Goal: Check status: Check status

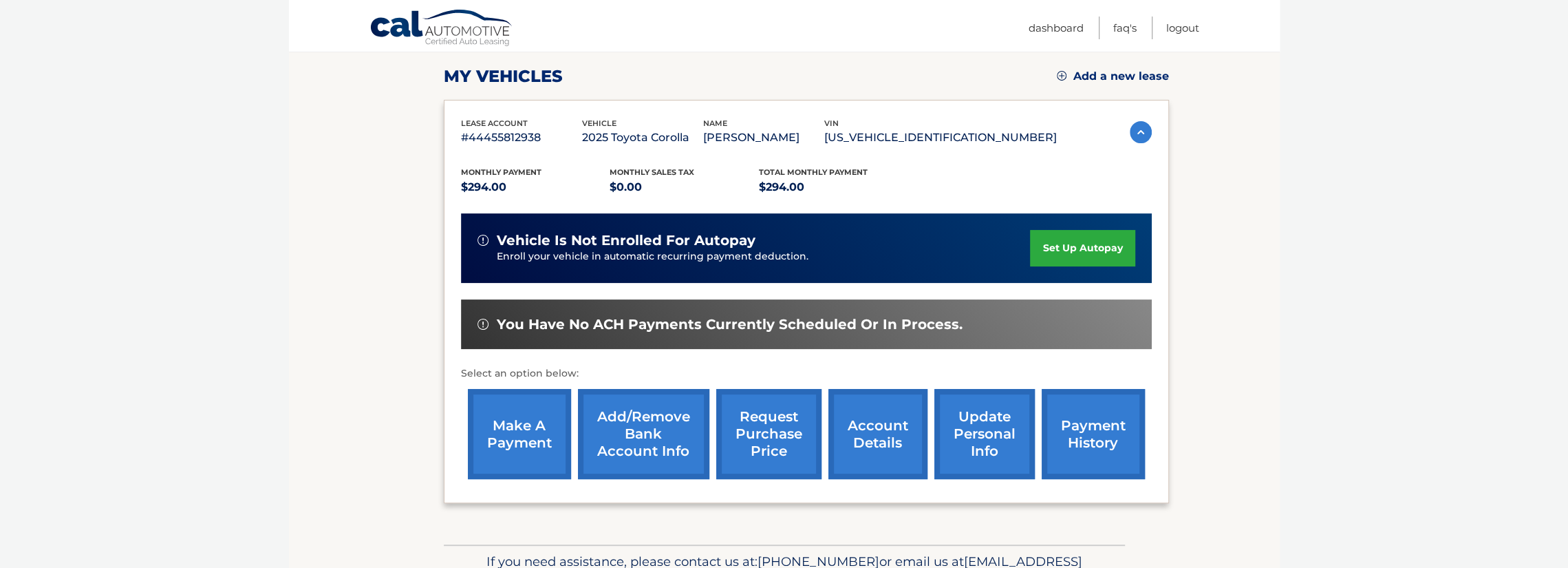
scroll to position [207, 0]
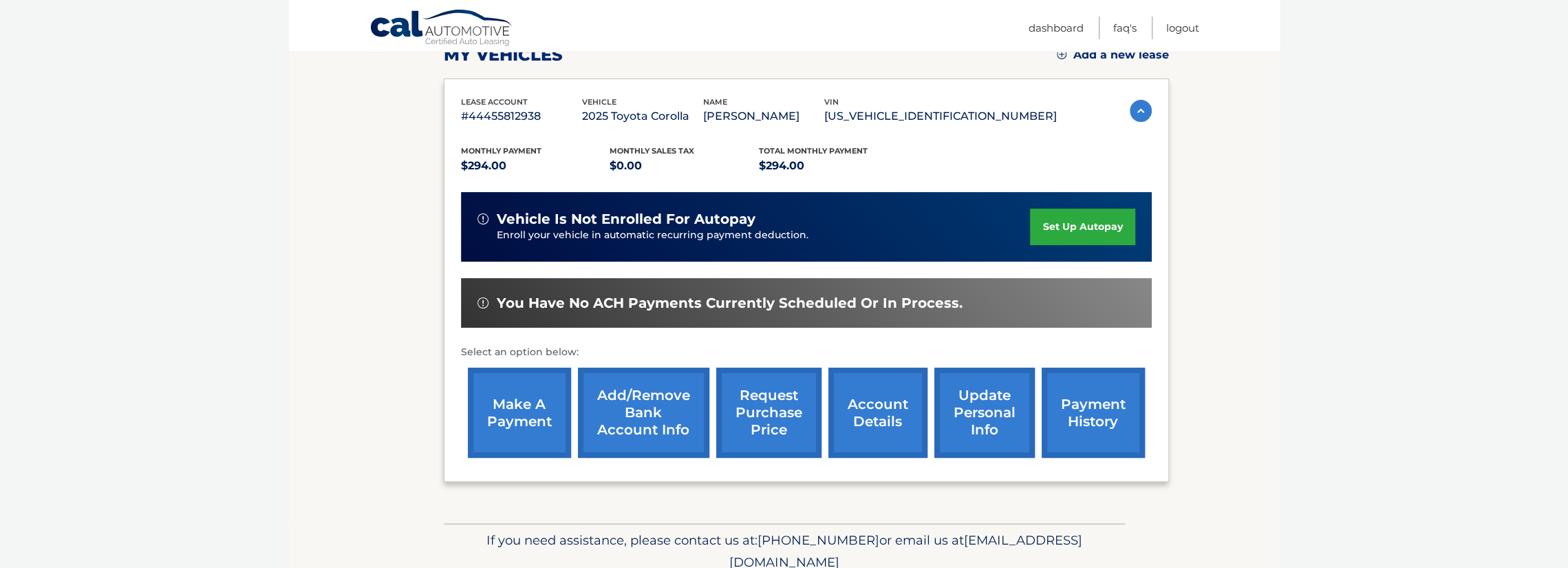
click at [890, 416] on link "account details" at bounding box center [878, 412] width 99 height 91
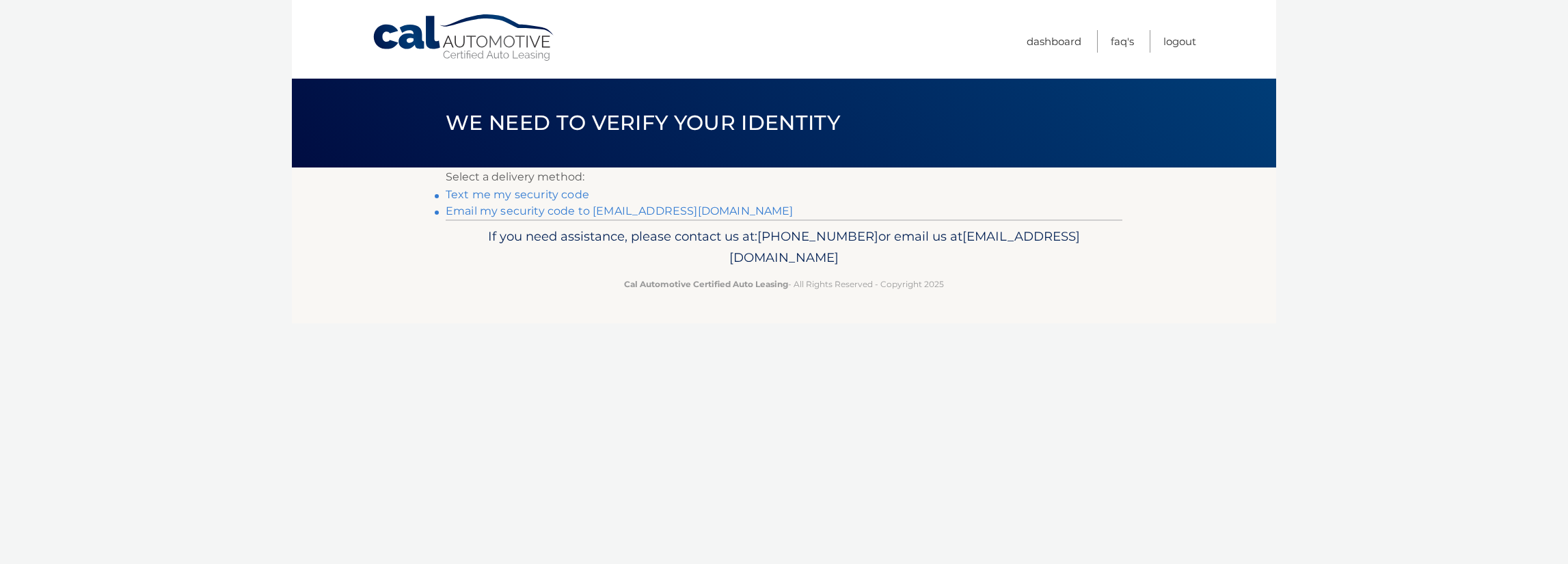
click at [517, 210] on link "Email my security code to [EMAIL_ADDRESS][DOMAIN_NAME]" at bounding box center [620, 210] width 348 height 13
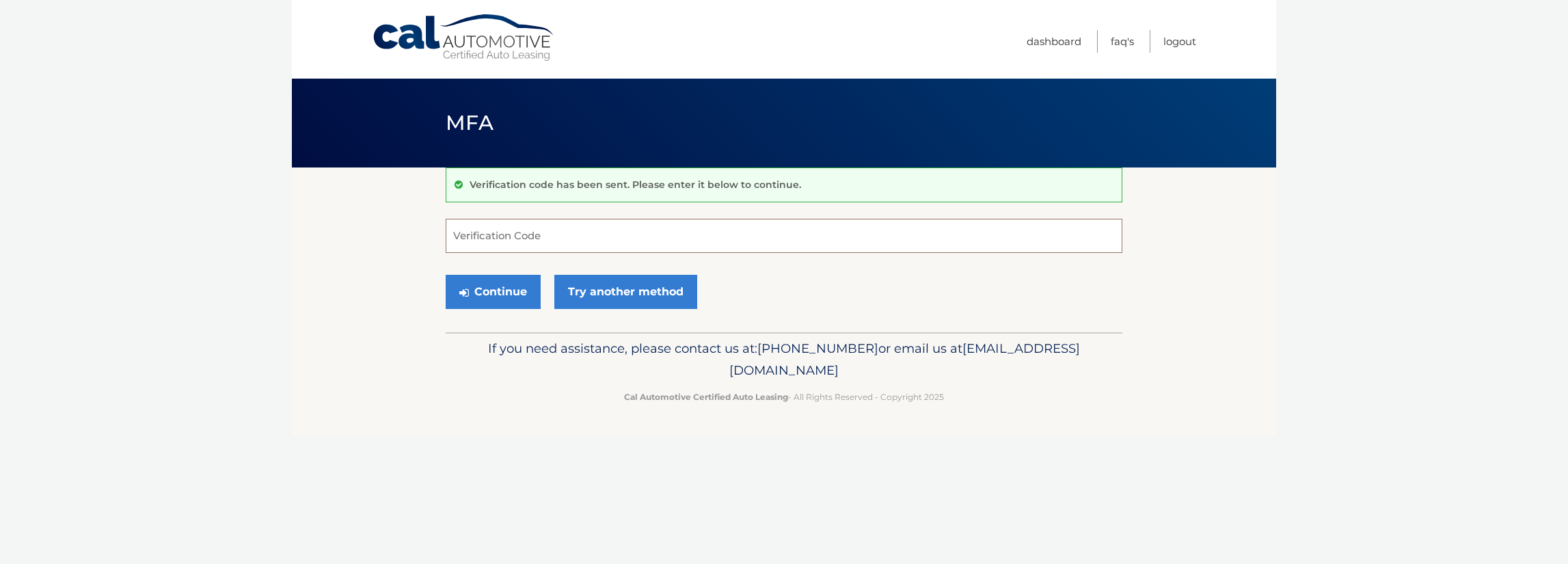
click at [490, 236] on input "Verification Code" at bounding box center [784, 235] width 677 height 34
drag, startPoint x: 507, startPoint y: 230, endPoint x: 494, endPoint y: 235, distance: 13.9
click at [507, 231] on input "Verification Code" at bounding box center [784, 235] width 677 height 34
type input "922056"
click at [500, 296] on button "Continue" at bounding box center [493, 292] width 95 height 34
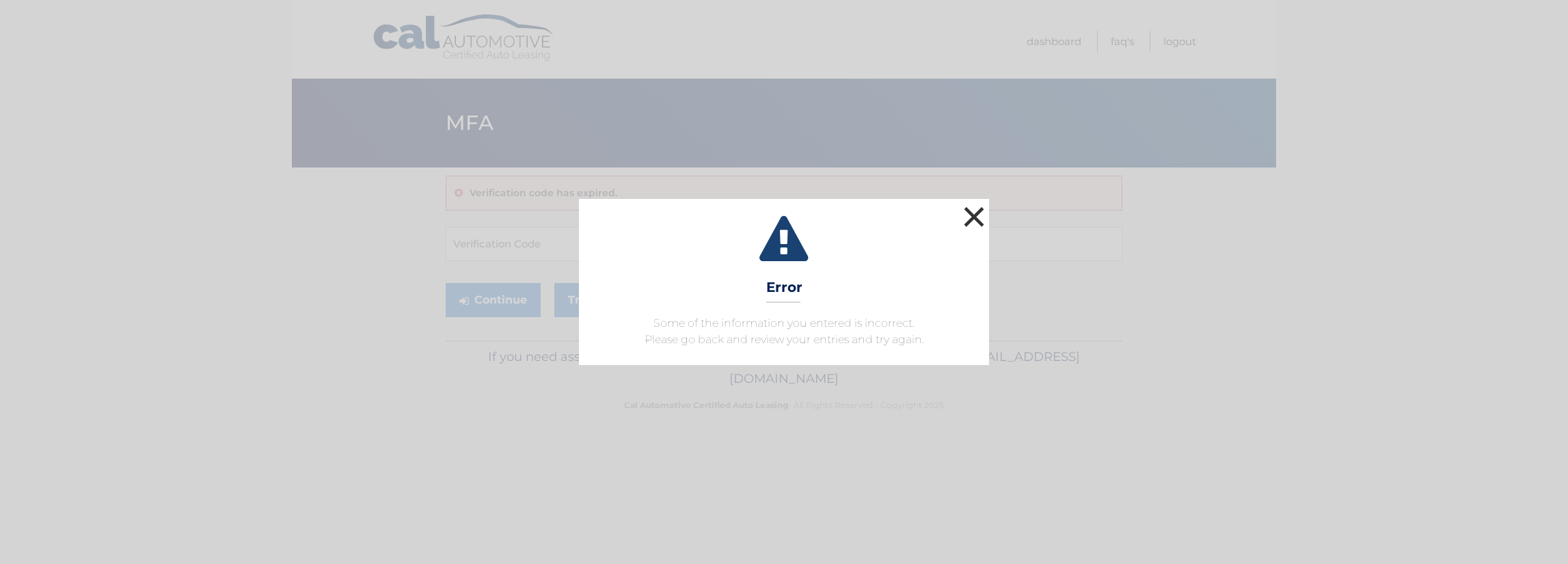
click at [964, 213] on button "×" at bounding box center [974, 217] width 28 height 28
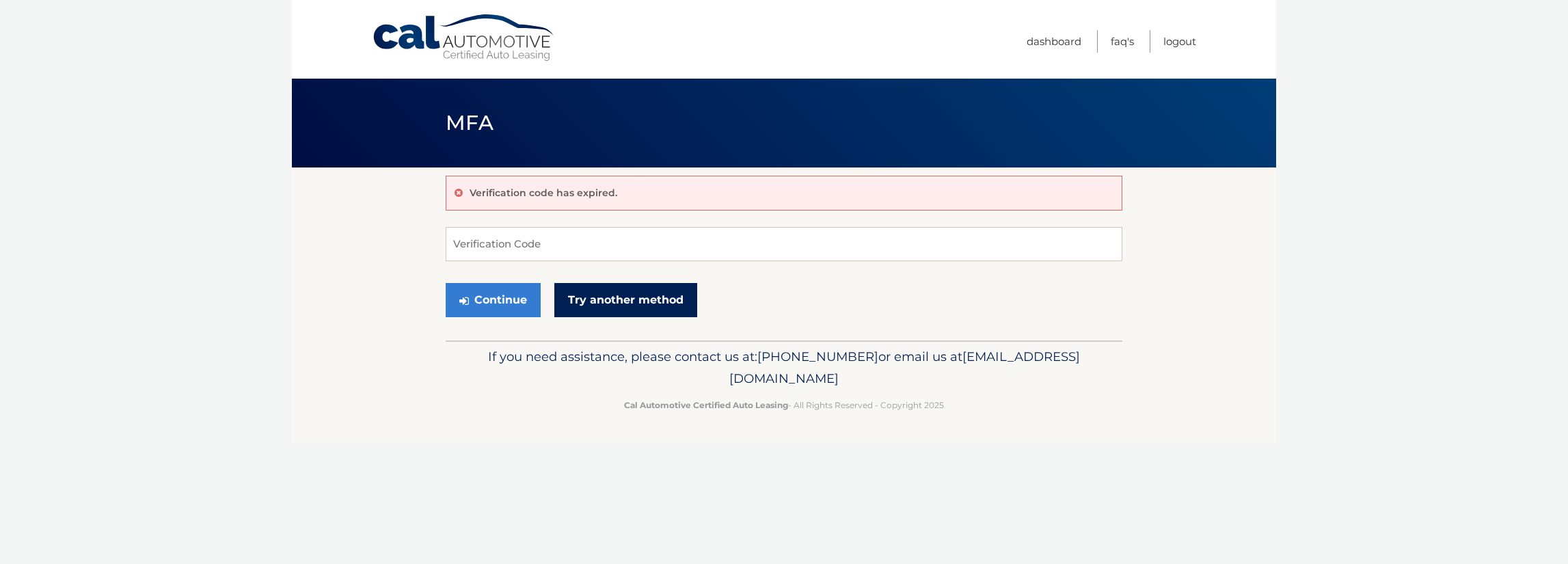
click at [613, 294] on link "Try another method" at bounding box center [626, 300] width 143 height 34
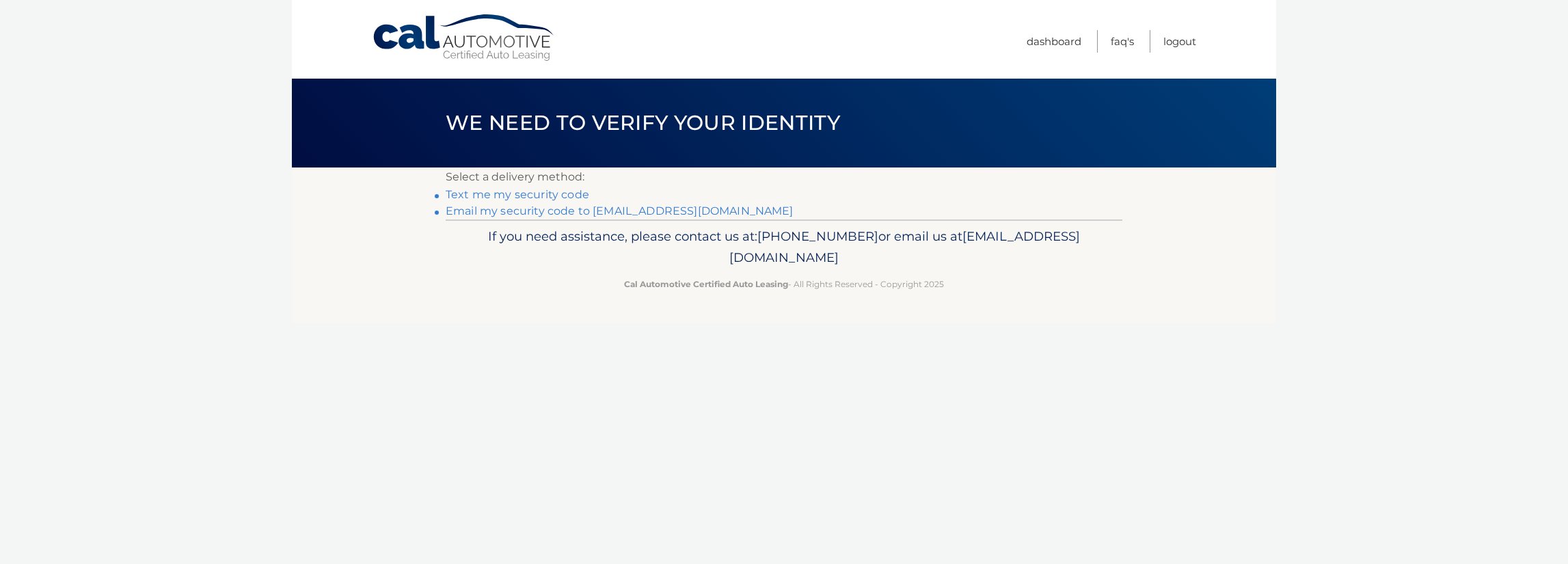
click at [535, 214] on link "Email my security code to e*@wstfld.net" at bounding box center [620, 210] width 348 height 13
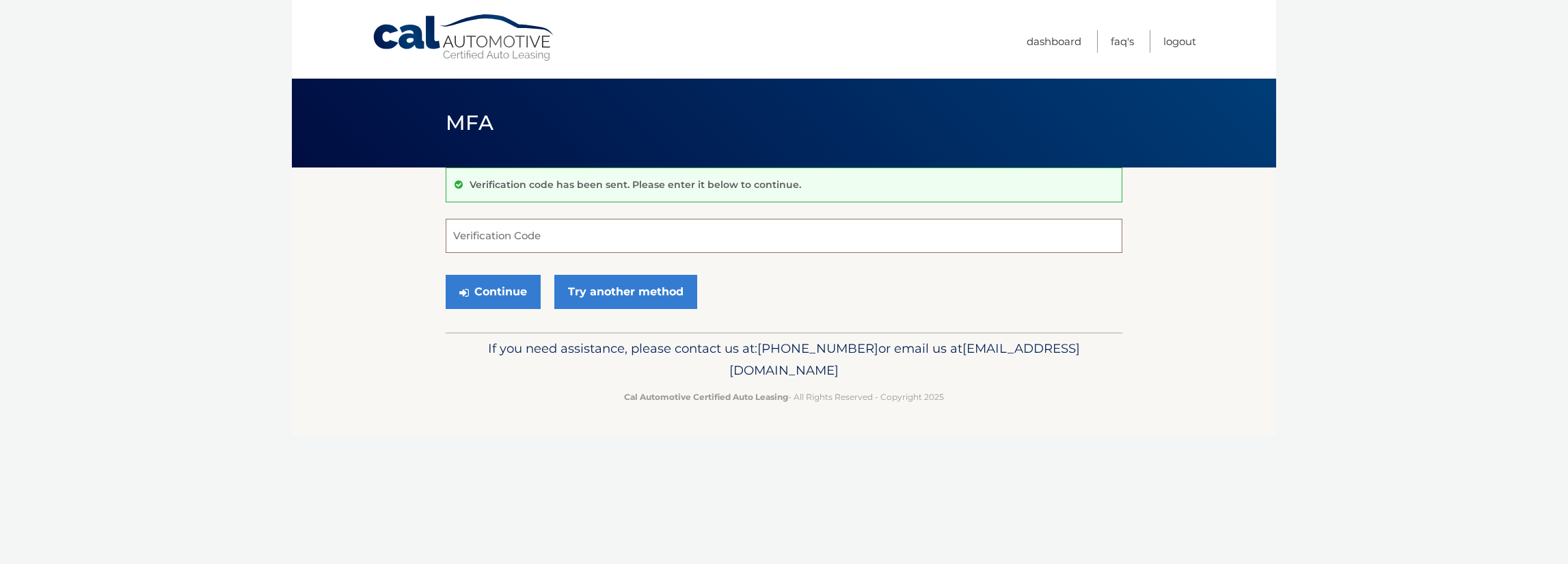
click at [540, 224] on input "Verification Code" at bounding box center [784, 235] width 677 height 34
type input "700424"
click at [489, 290] on button "Continue" at bounding box center [493, 292] width 95 height 34
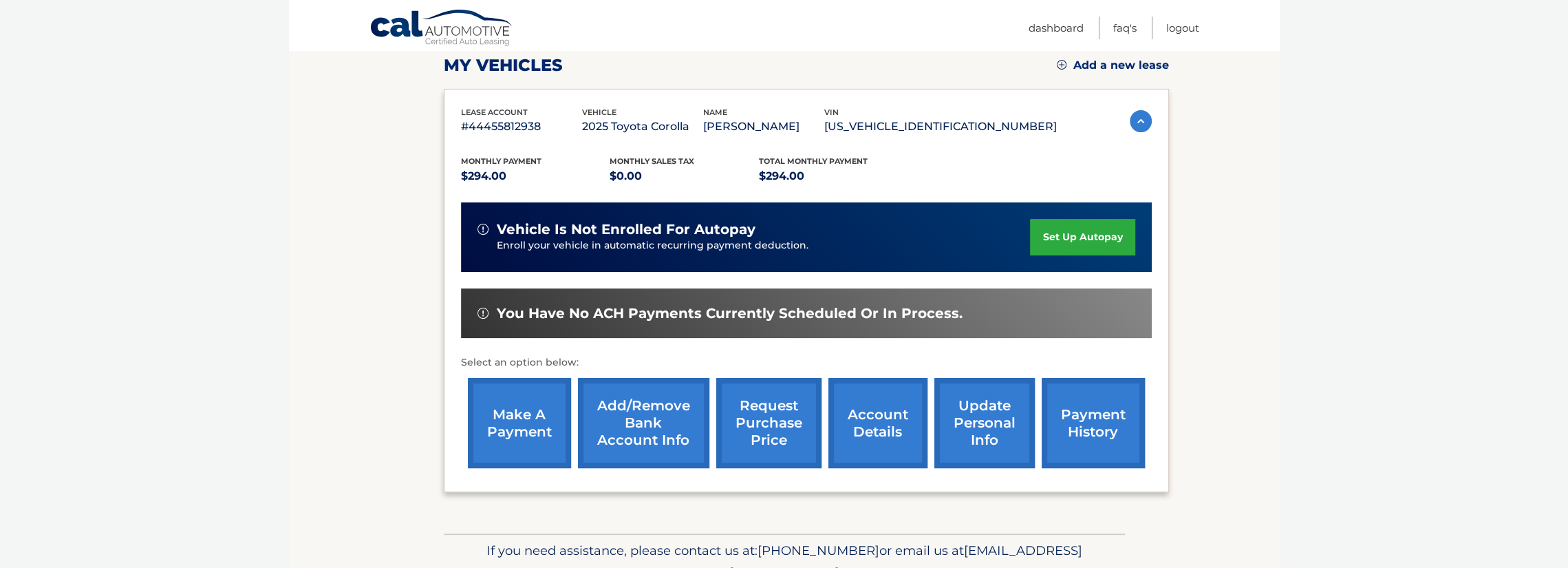
scroll to position [265, 0]
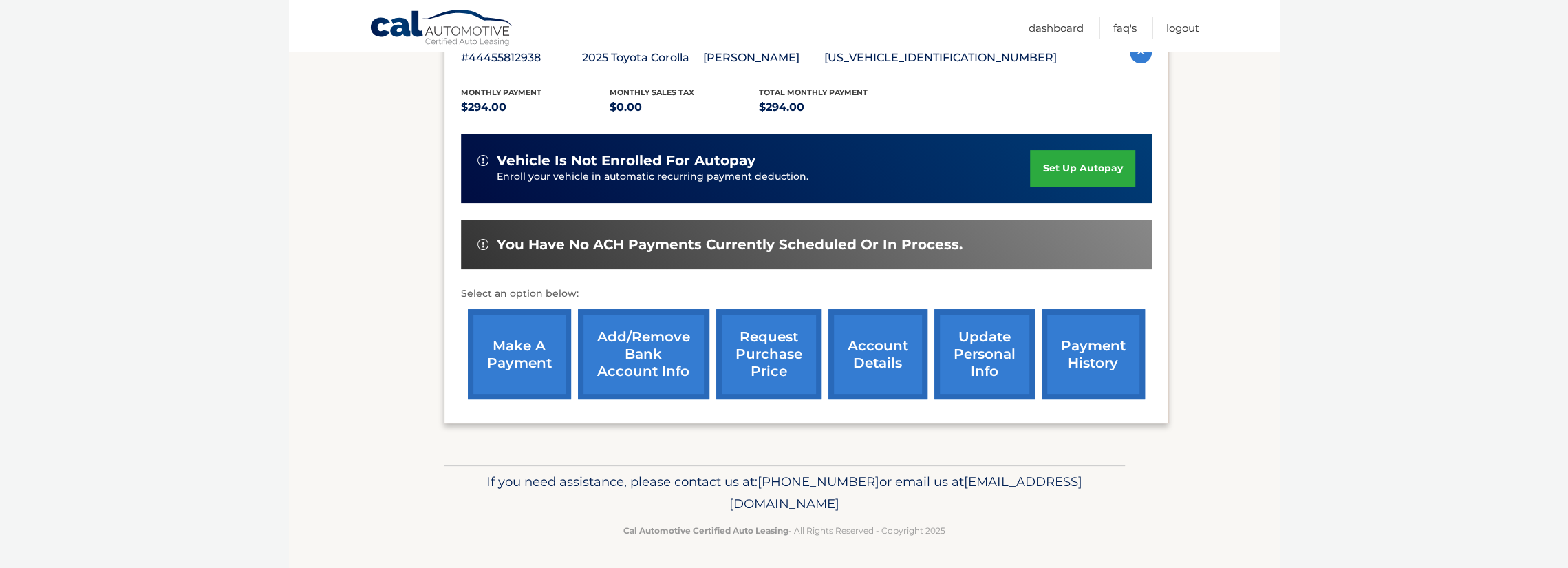
click at [1087, 359] on link "payment history" at bounding box center [1093, 354] width 103 height 91
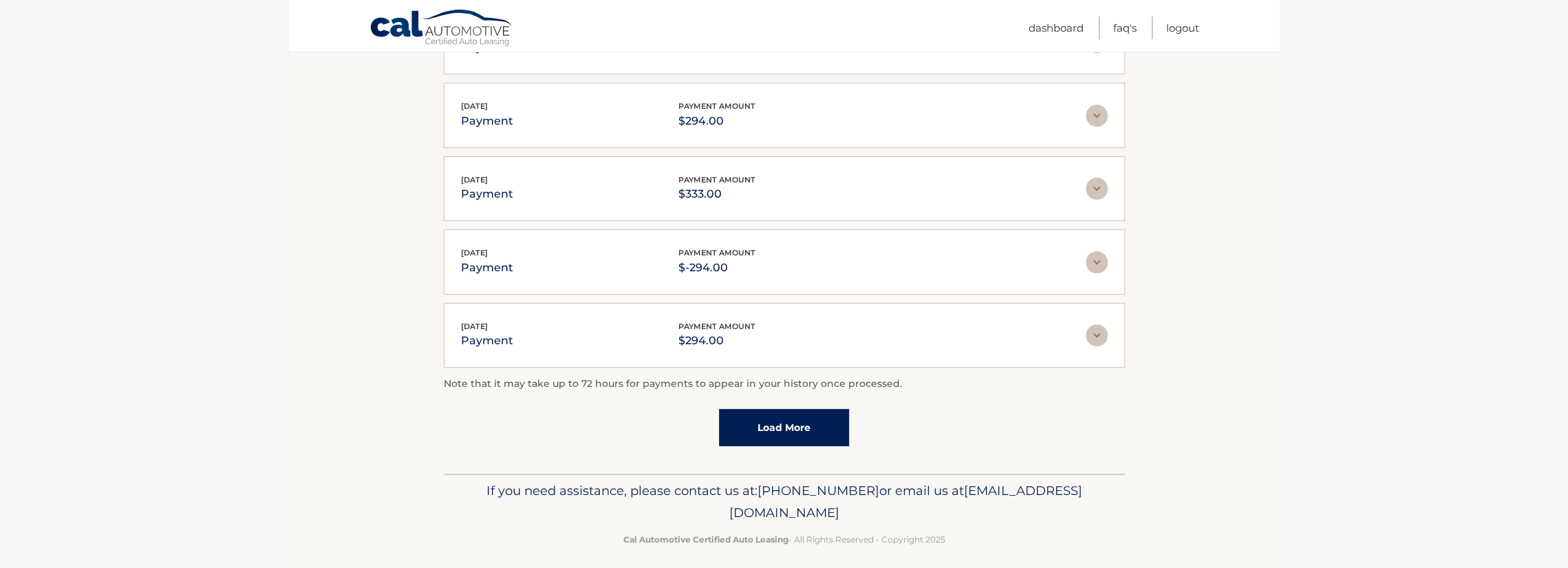
scroll to position [332, 0]
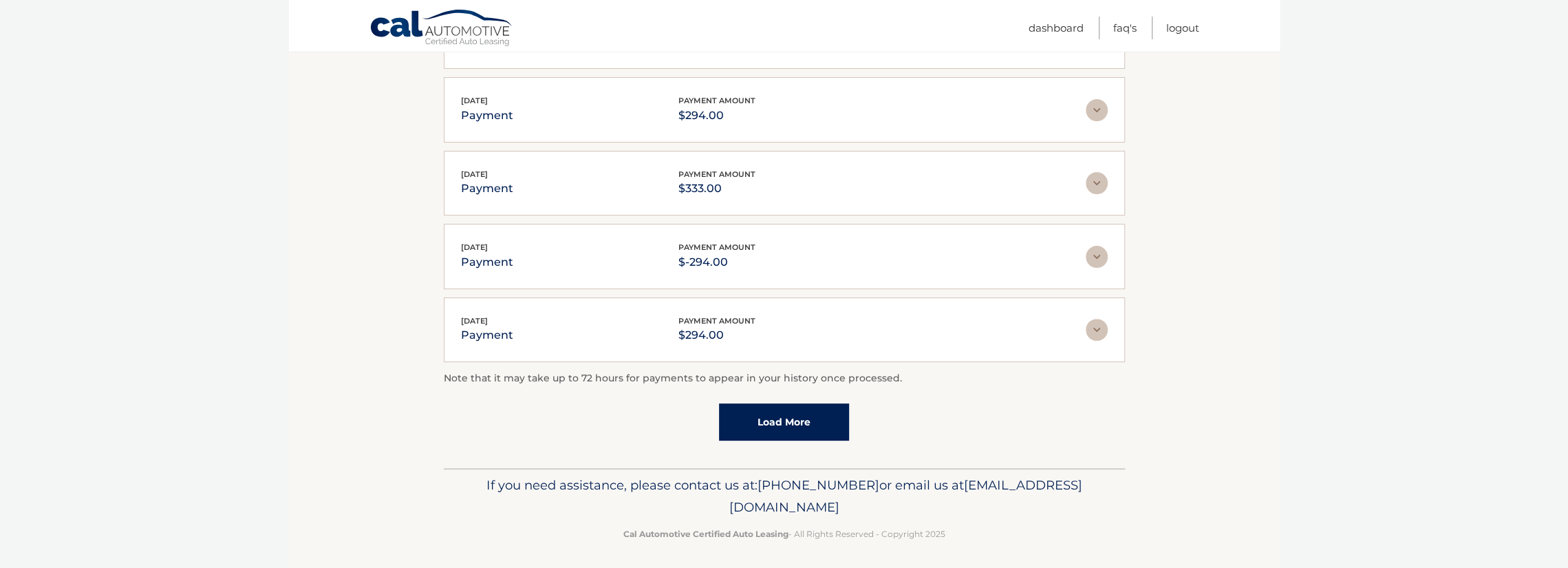
click at [826, 407] on link "Load More" at bounding box center [784, 422] width 130 height 37
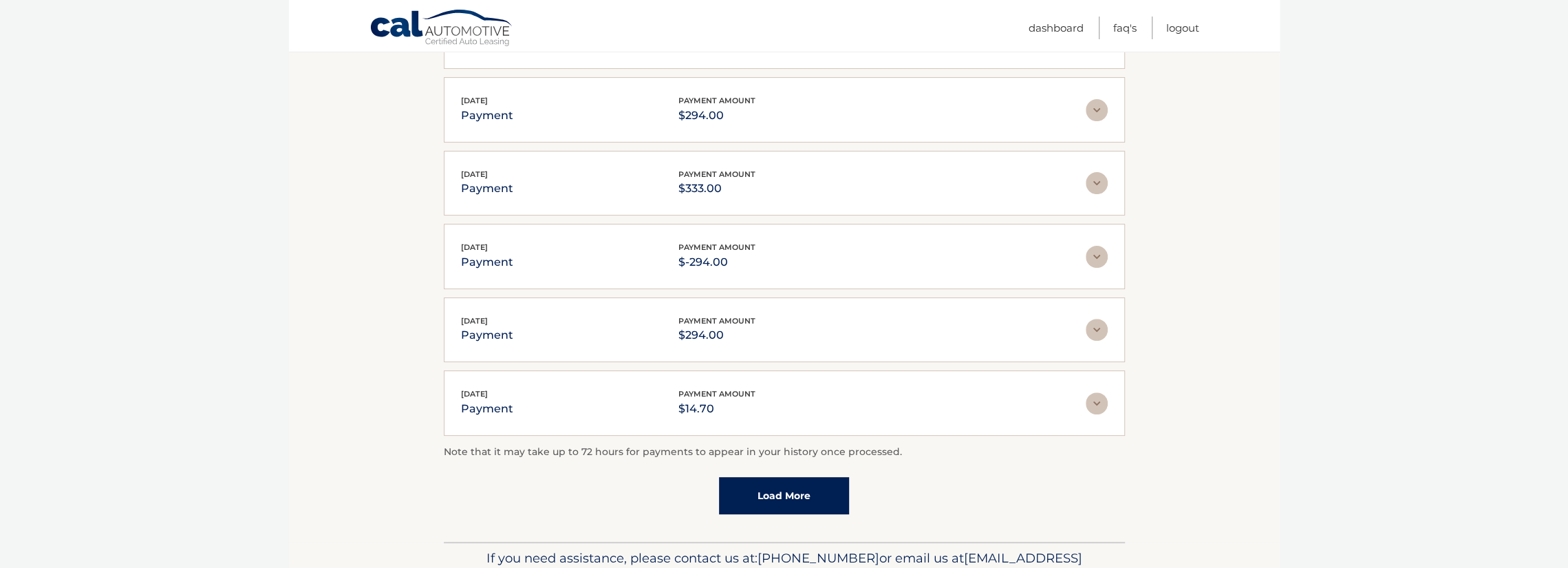
click at [813, 485] on link "Load More" at bounding box center [784, 496] width 130 height 37
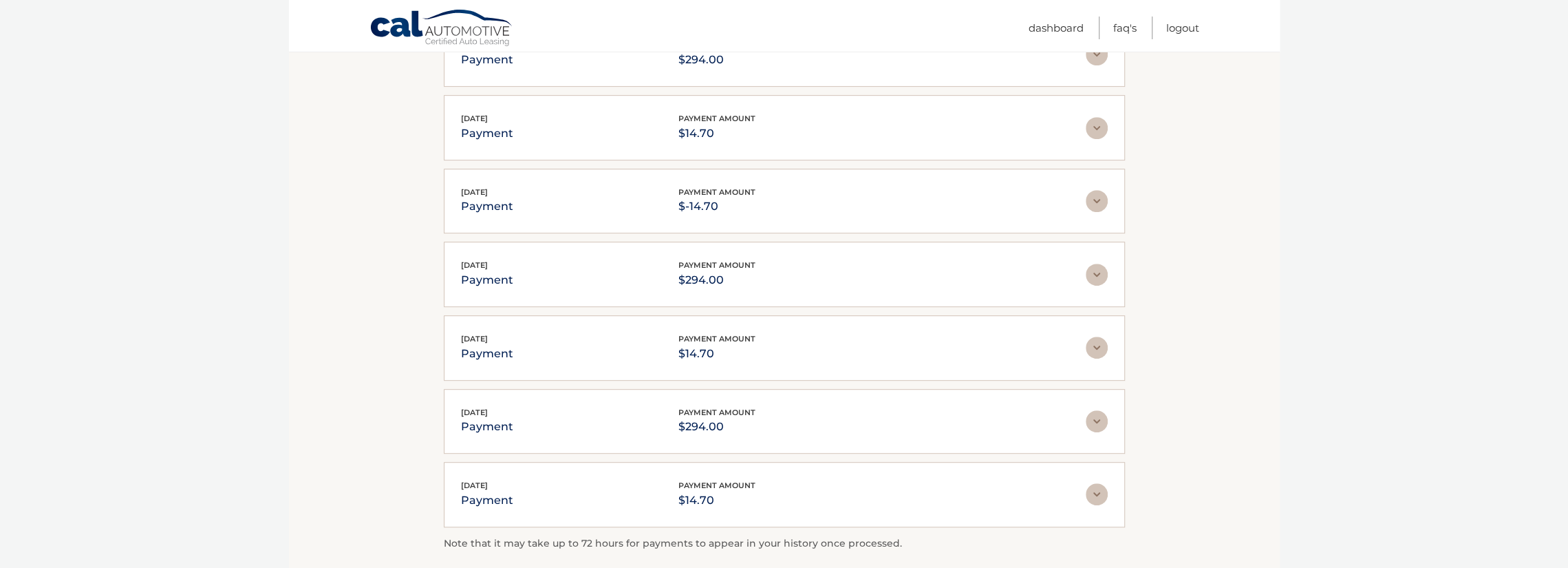
scroll to position [767, 0]
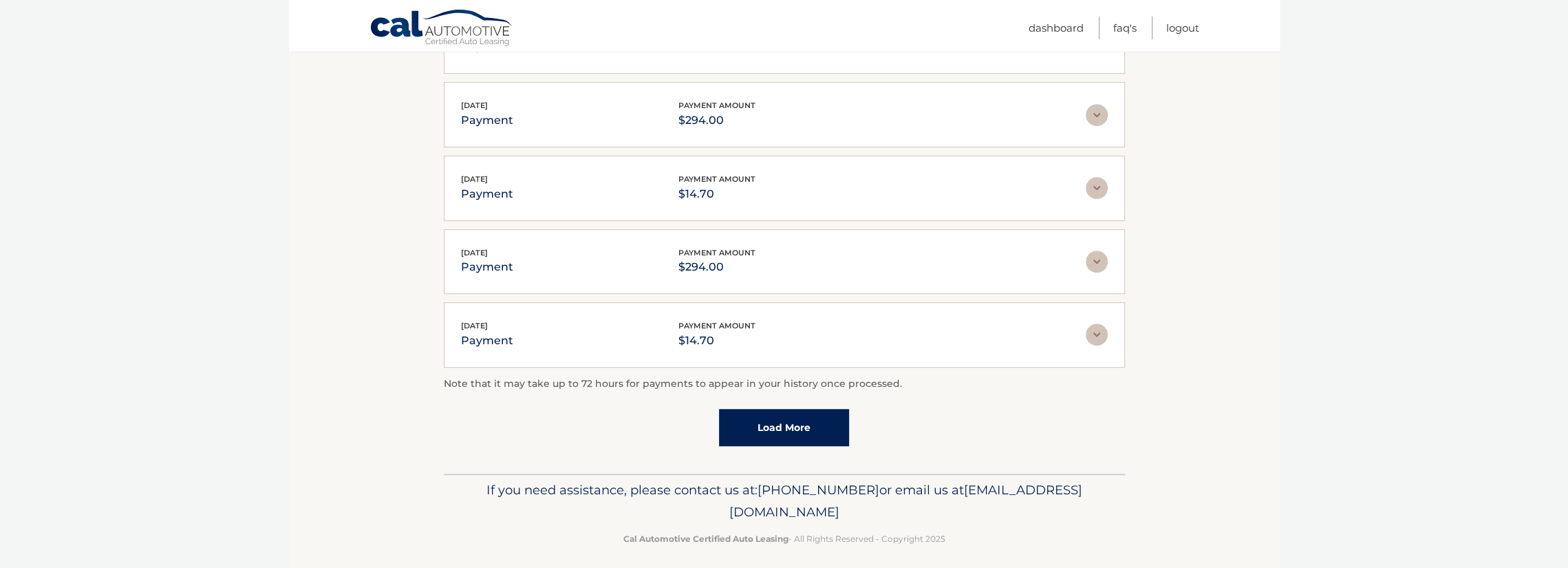
click at [801, 430] on link "Load More" at bounding box center [784, 427] width 130 height 37
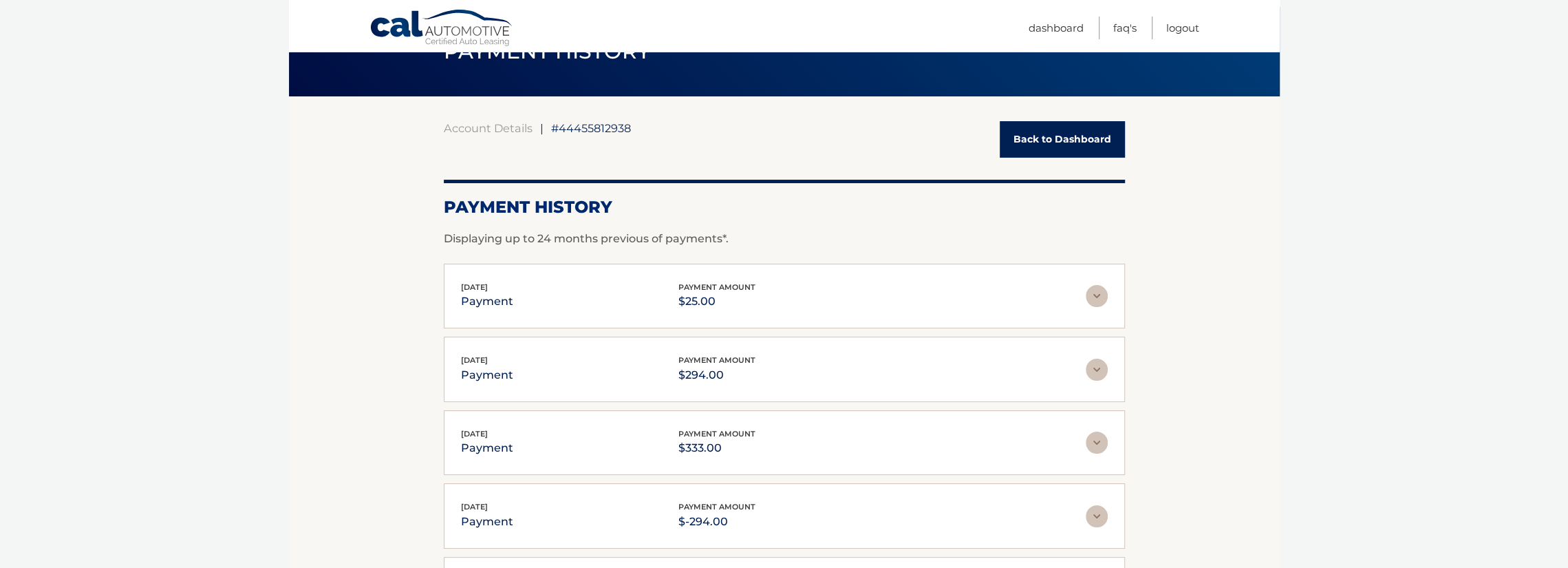
scroll to position [0, 0]
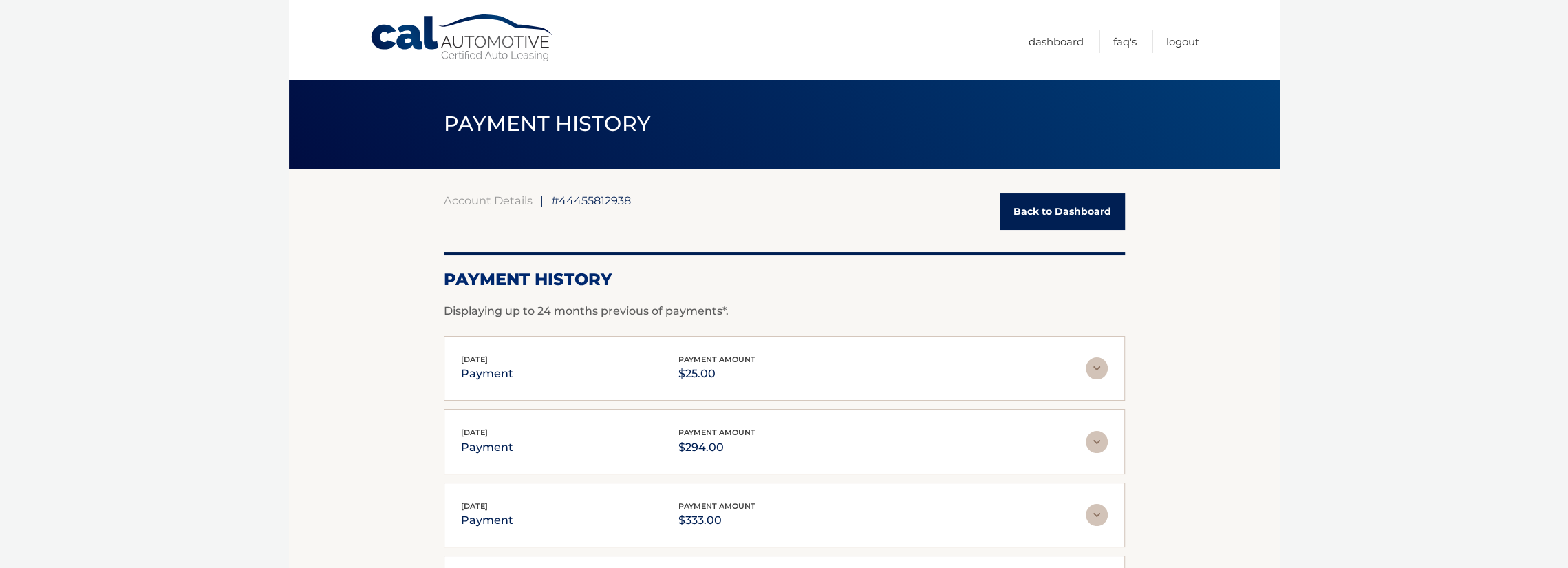
click at [1077, 209] on link "Back to Dashboard" at bounding box center [1063, 212] width 125 height 36
